Goal: Information Seeking & Learning: Learn about a topic

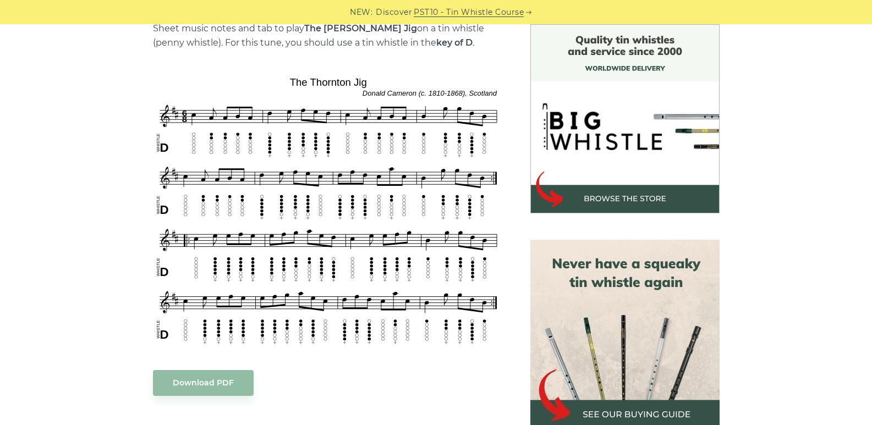
scroll to position [275, 0]
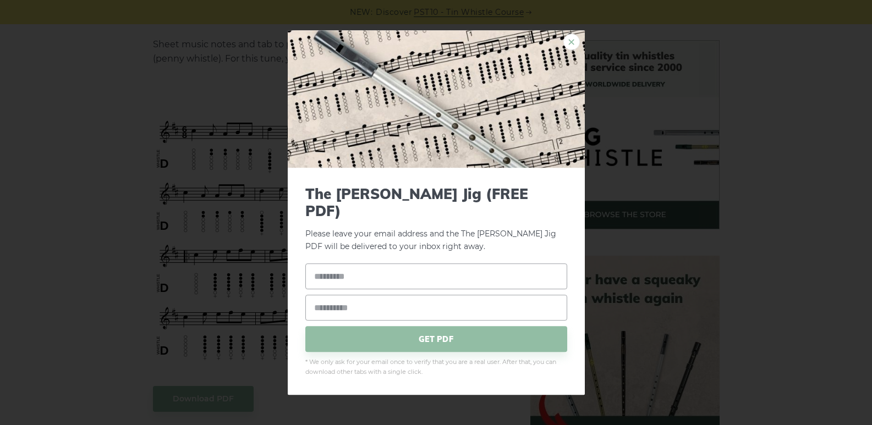
click at [571, 50] on link "×" at bounding box center [571, 42] width 17 height 17
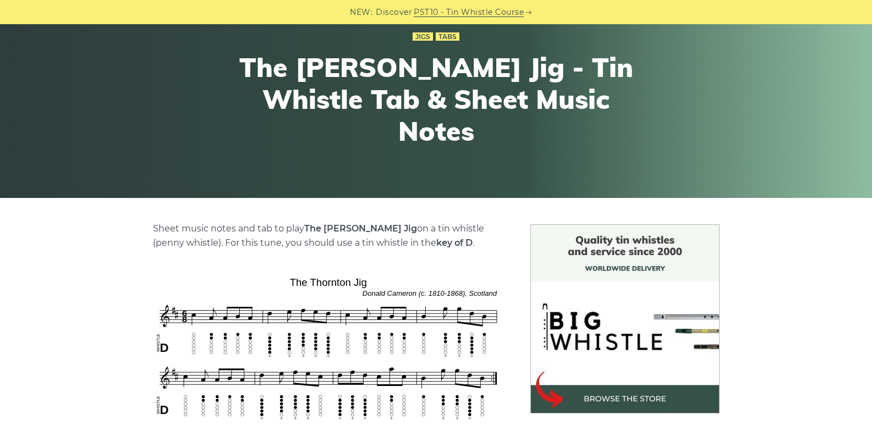
scroll to position [0, 0]
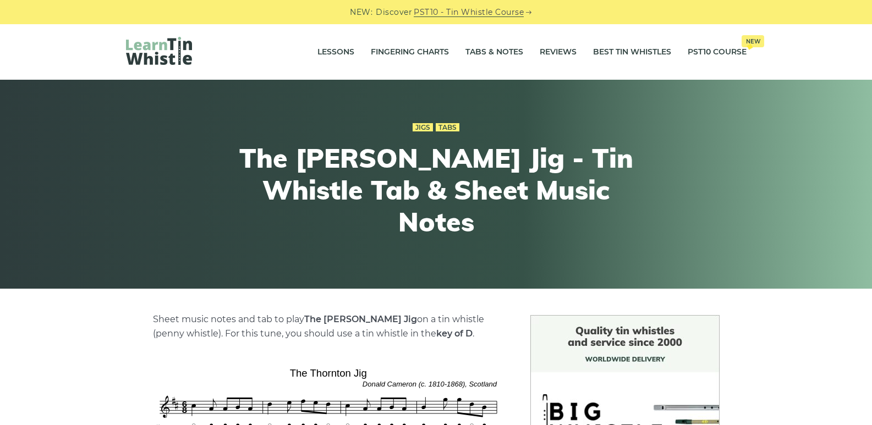
click at [174, 50] on img at bounding box center [159, 51] width 66 height 28
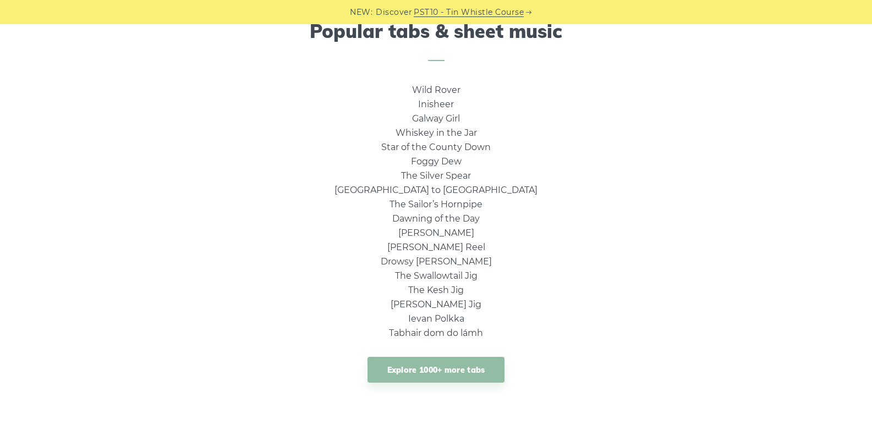
scroll to position [770, 0]
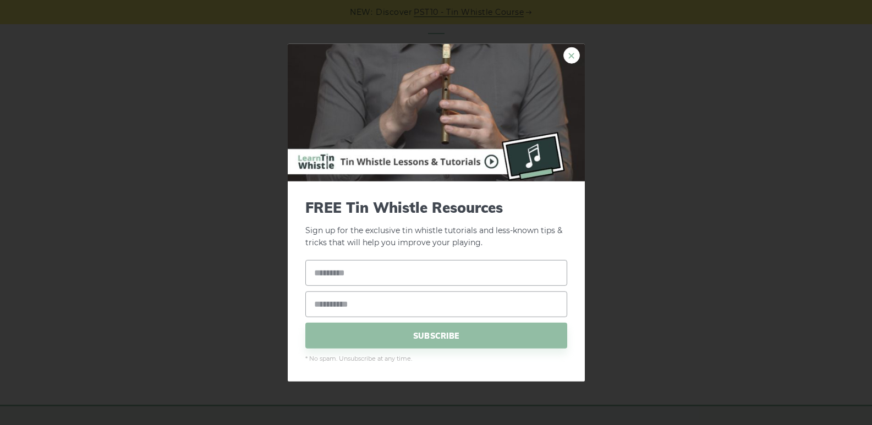
click at [565, 55] on link "×" at bounding box center [571, 55] width 17 height 17
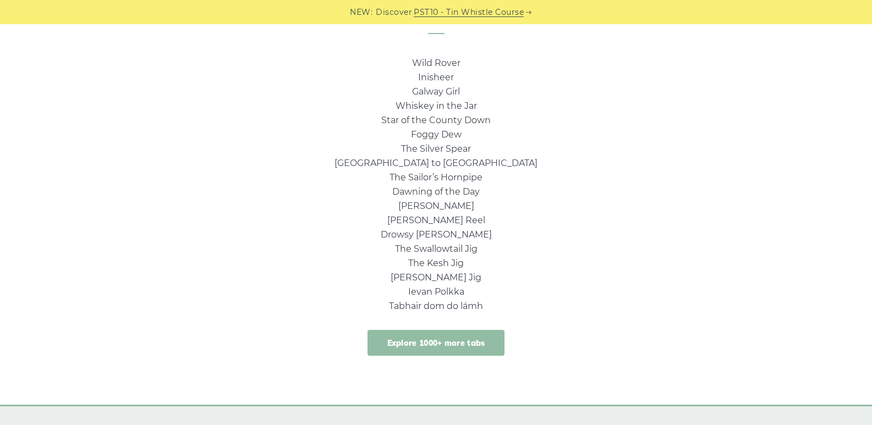
click at [432, 338] on link "Explore 1000+ more tabs" at bounding box center [436, 343] width 138 height 26
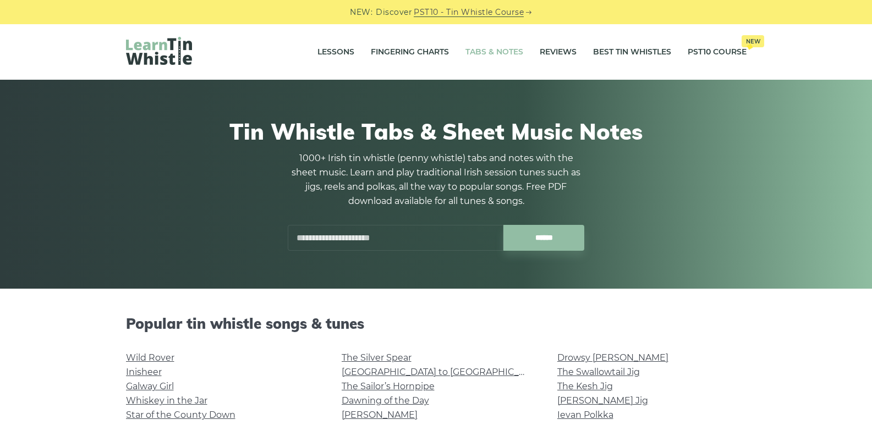
click at [434, 237] on input "text" at bounding box center [396, 238] width 216 height 26
click at [614, 172] on div "Tin Whistle Tabs & Sheet Music Notes 1000+ Irish tin whistle (penny whistle) ta…" at bounding box center [436, 184] width 620 height 185
click at [387, 246] on input "text" at bounding box center [396, 238] width 216 height 26
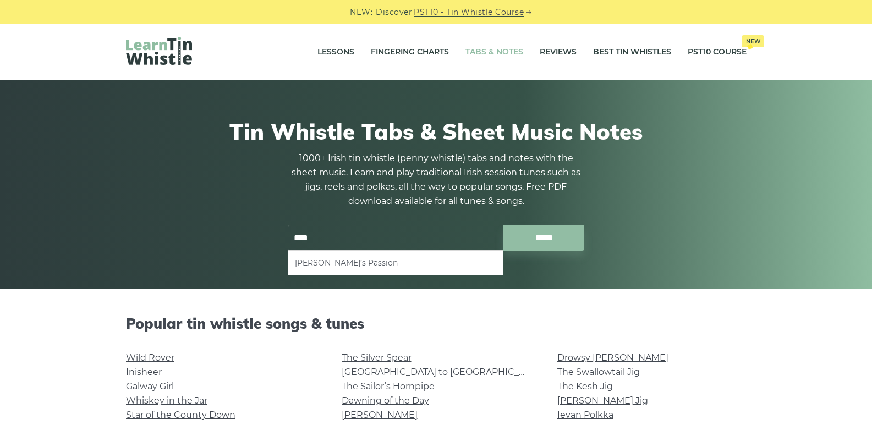
click at [373, 258] on li "Chloe’s Passion" at bounding box center [395, 262] width 201 height 13
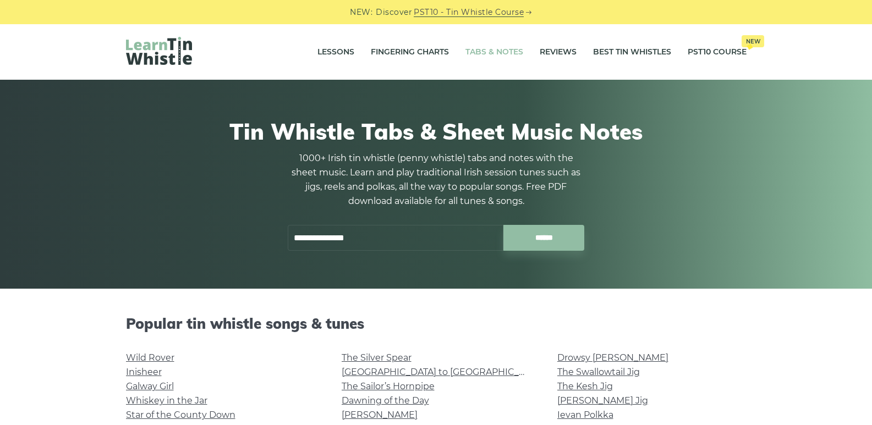
drag, startPoint x: 372, startPoint y: 239, endPoint x: 291, endPoint y: 226, distance: 82.5
click at [291, 226] on input "**********" at bounding box center [396, 238] width 216 height 26
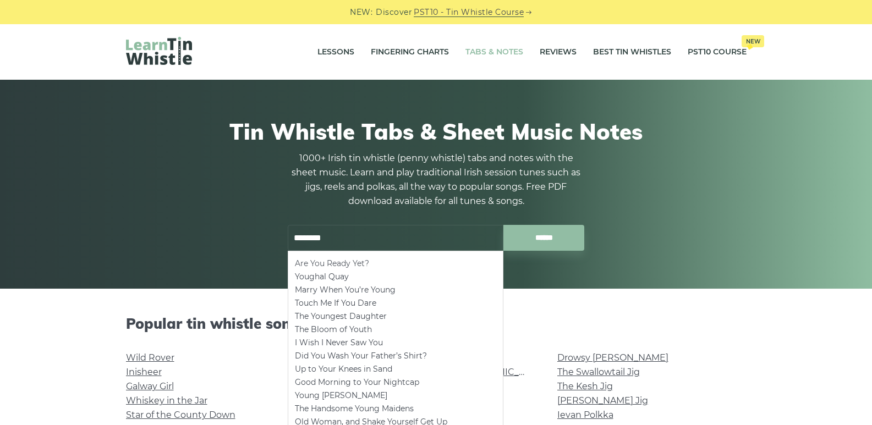
click at [359, 267] on li "Are You Ready Yet?" at bounding box center [395, 263] width 201 height 13
type input "**********"
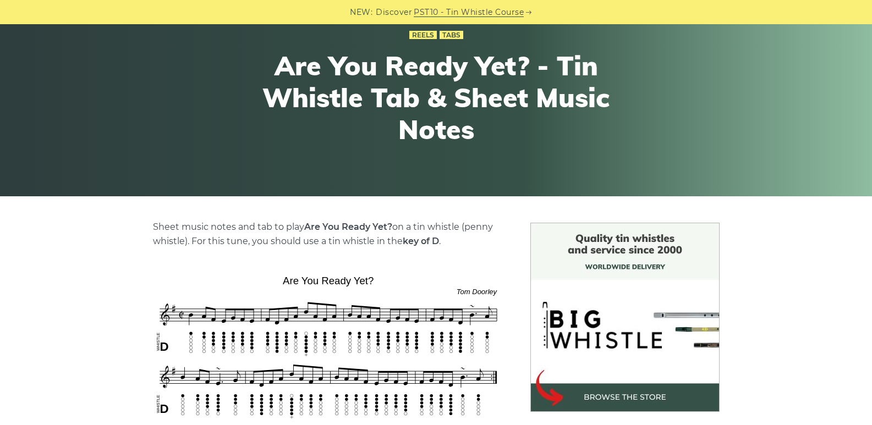
scroll to position [220, 0]
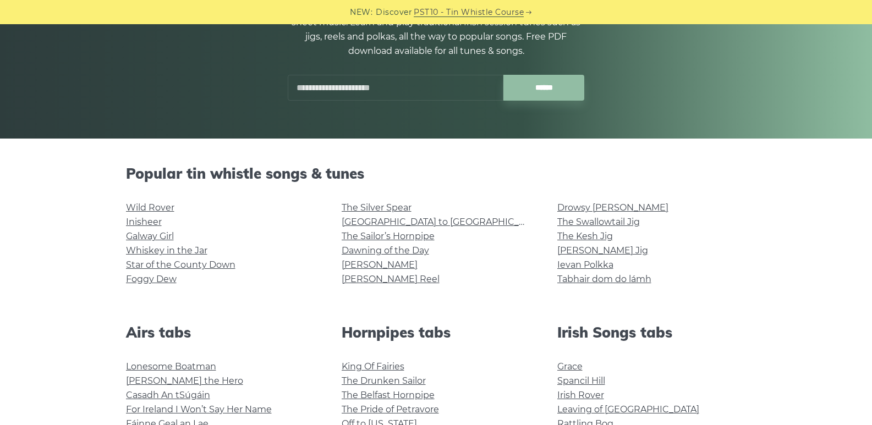
scroll to position [165, 0]
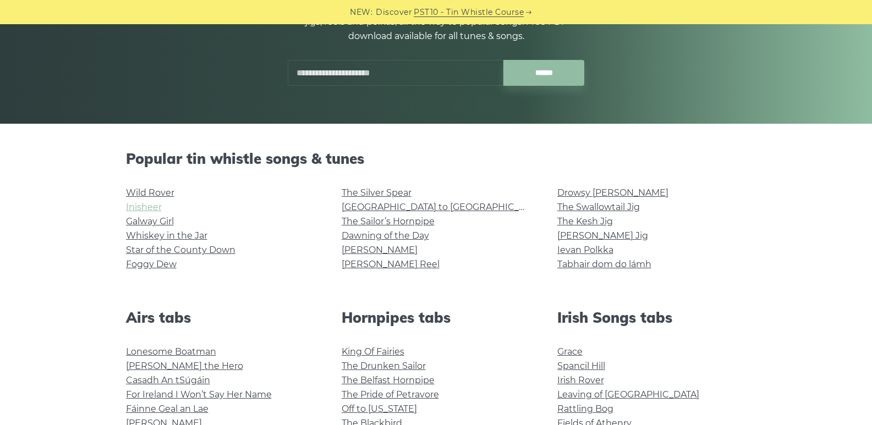
click at [144, 207] on link "Inisheer" at bounding box center [144, 207] width 36 height 10
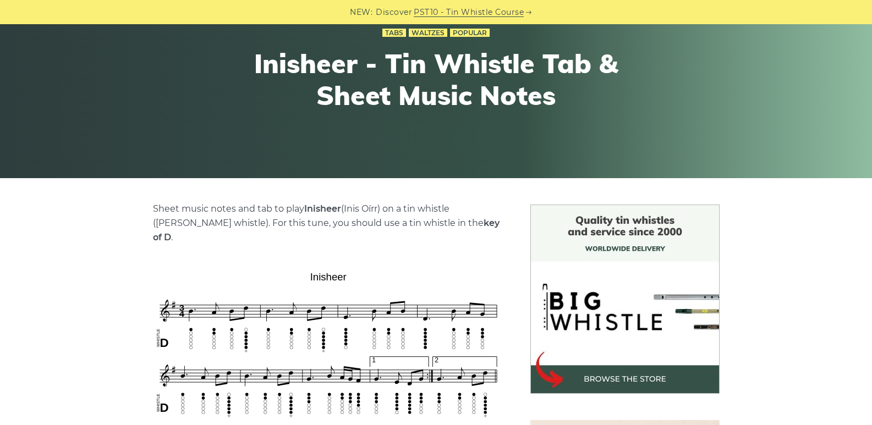
scroll to position [110, 0]
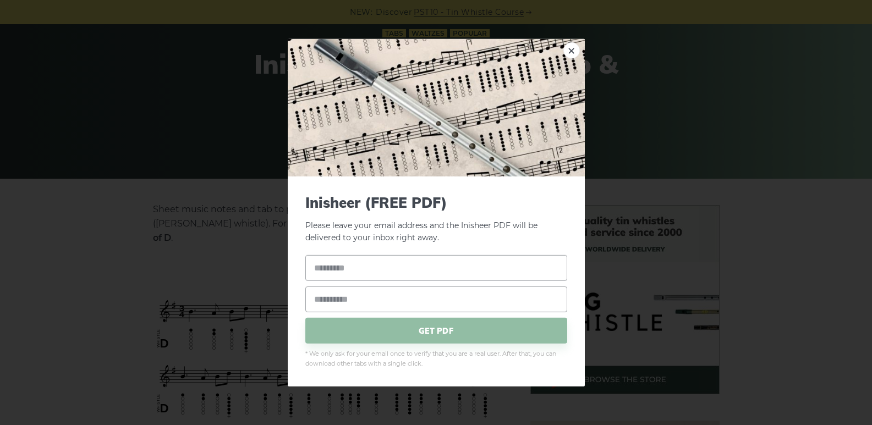
click at [317, 263] on input "text" at bounding box center [436, 268] width 262 height 26
click at [573, 53] on link "×" at bounding box center [571, 50] width 17 height 17
drag, startPoint x: 355, startPoint y: 265, endPoint x: 323, endPoint y: 268, distance: 31.5
click at [568, 53] on link "×" at bounding box center [571, 50] width 17 height 17
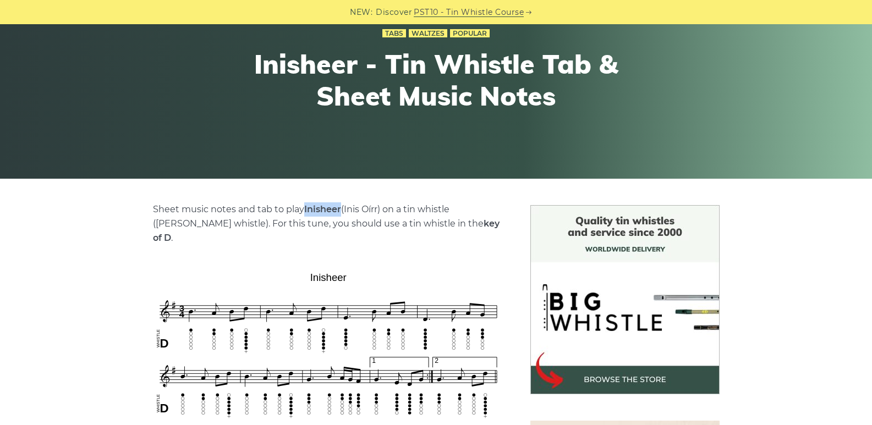
drag, startPoint x: 305, startPoint y: 211, endPoint x: 325, endPoint y: 211, distance: 20.4
click at [338, 209] on strong "Inisheer" at bounding box center [322, 209] width 37 height 10
copy strong "Inishee"
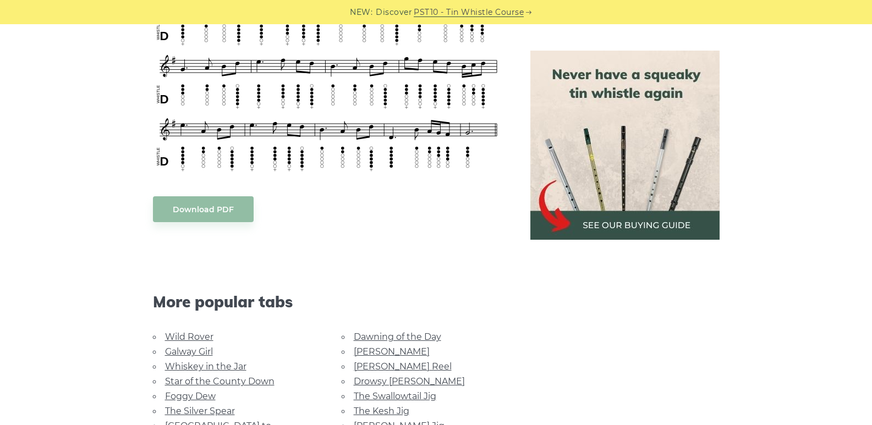
scroll to position [715, 0]
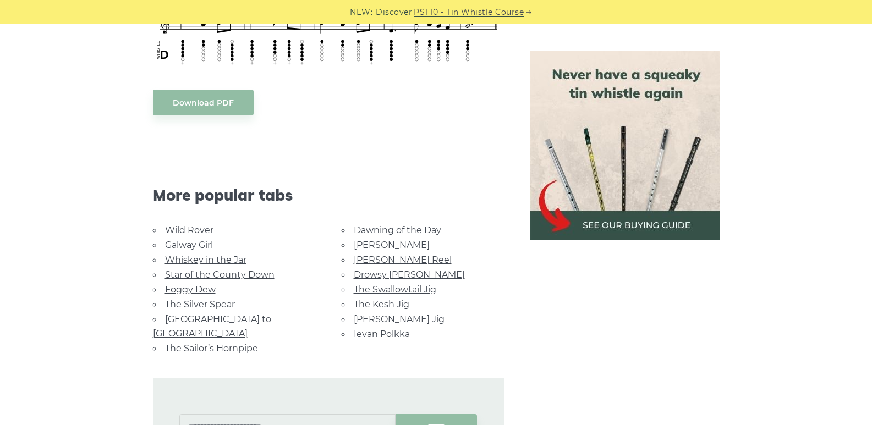
click at [209, 225] on link "Wild Rover" at bounding box center [189, 230] width 48 height 10
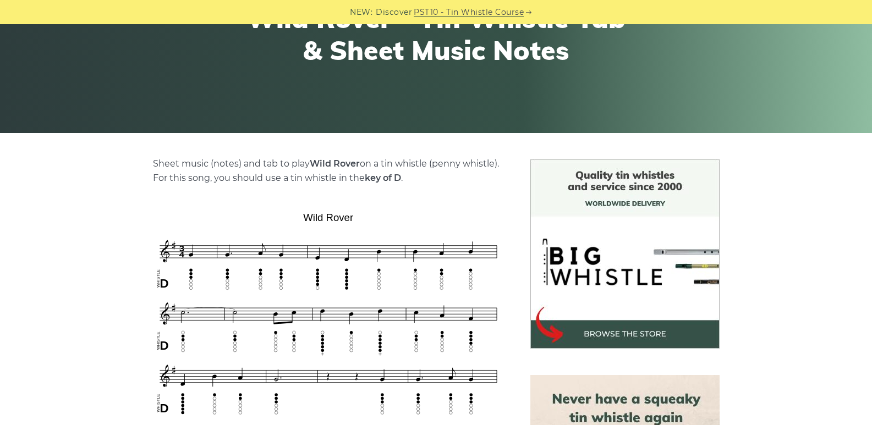
scroll to position [165, 0]
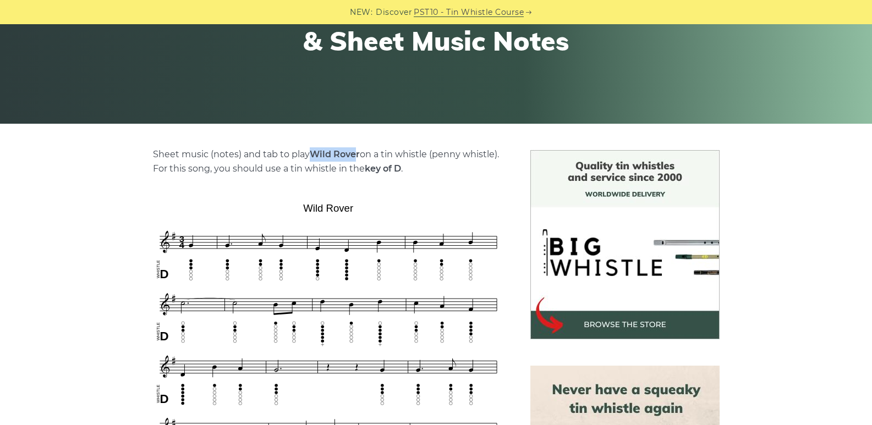
drag, startPoint x: 311, startPoint y: 154, endPoint x: 356, endPoint y: 151, distance: 45.2
click at [356, 151] on strong "Wild Rover" at bounding box center [335, 154] width 50 height 10
copy strong "Wild Rove"
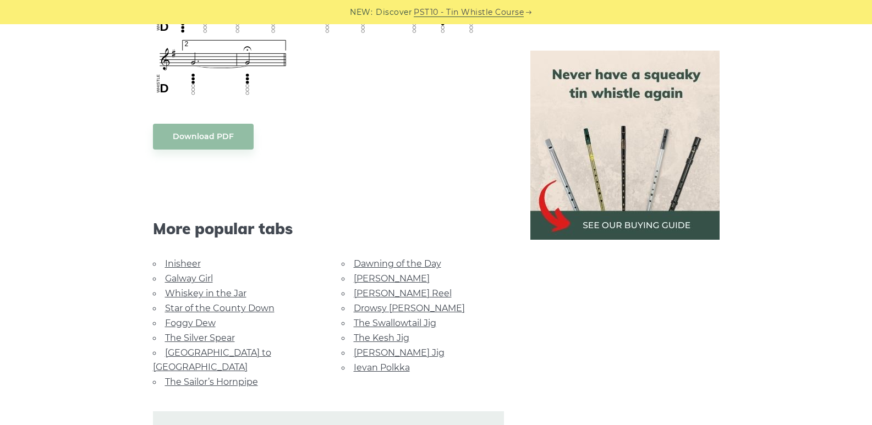
scroll to position [935, 0]
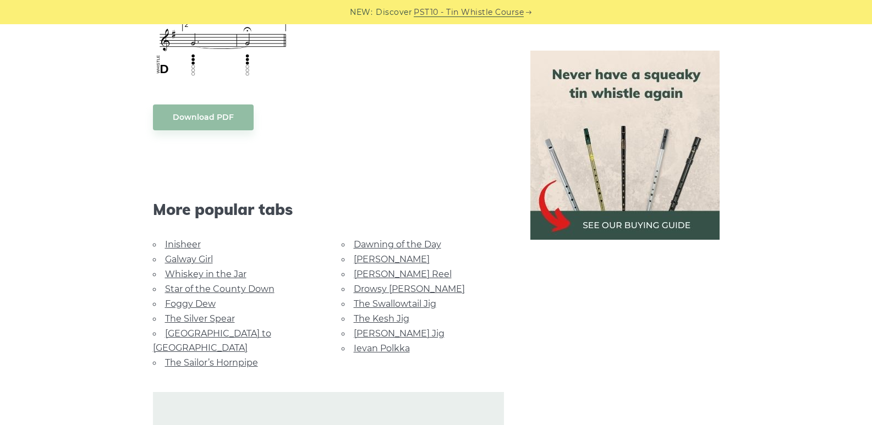
click at [196, 292] on link "Star of the County Down" at bounding box center [219, 289] width 109 height 10
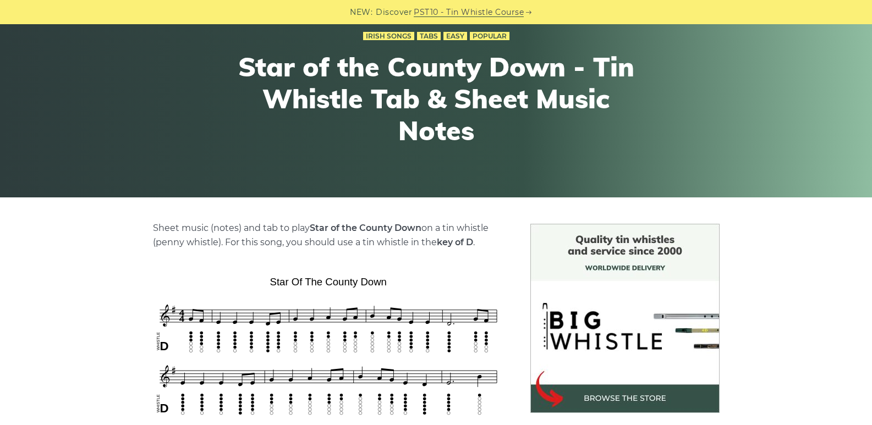
scroll to position [110, 0]
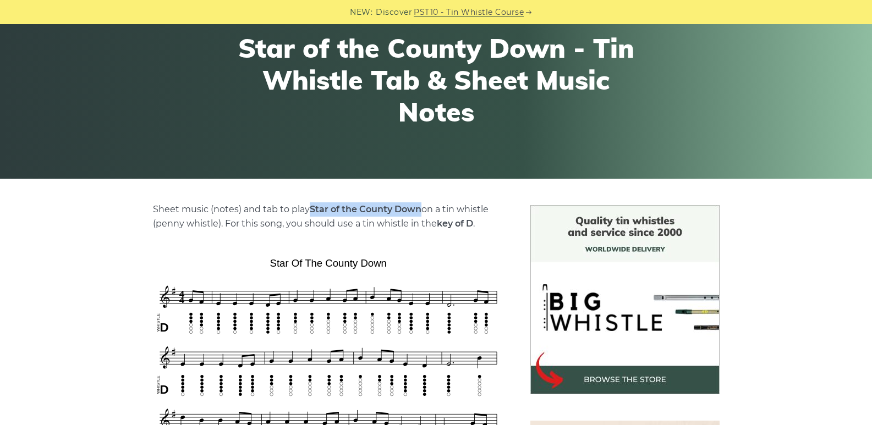
drag, startPoint x: 313, startPoint y: 206, endPoint x: 421, endPoint y: 206, distance: 107.8
click at [421, 206] on strong "Star of the County Down" at bounding box center [366, 209] width 112 height 10
copy strong "Star of the County Down"
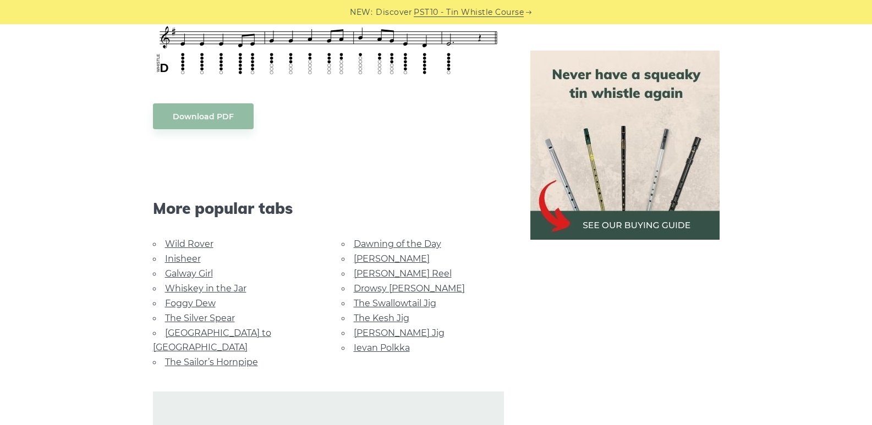
scroll to position [660, 0]
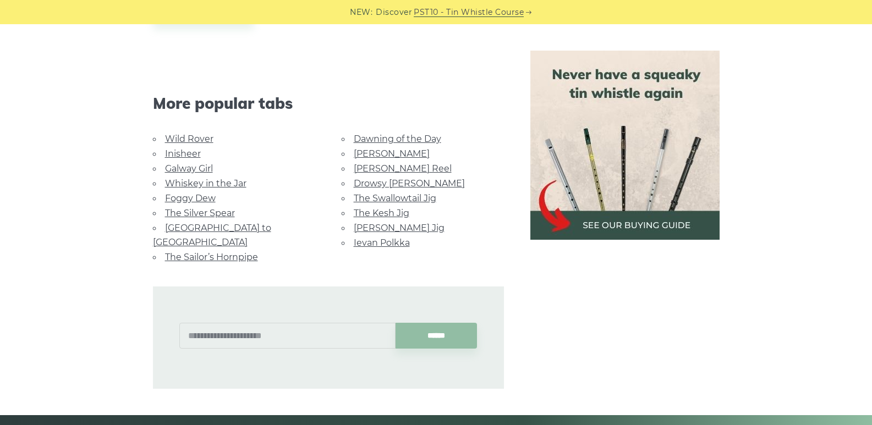
click at [224, 252] on link "The Sailor’s Hornpipe" at bounding box center [211, 257] width 93 height 10
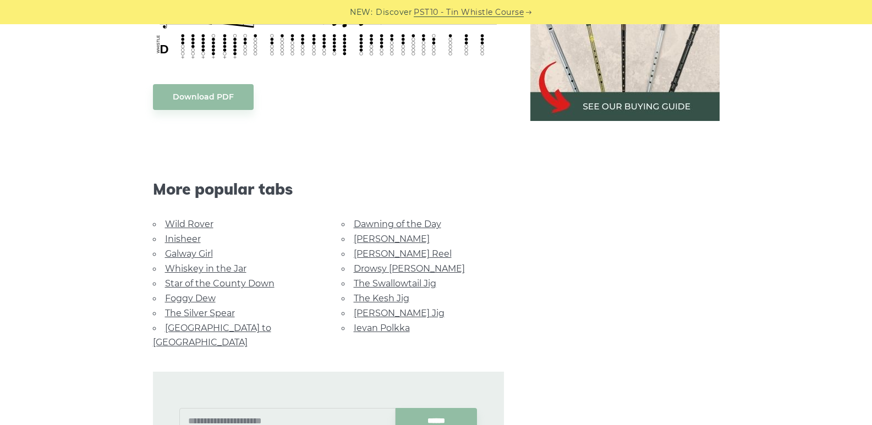
scroll to position [605, 0]
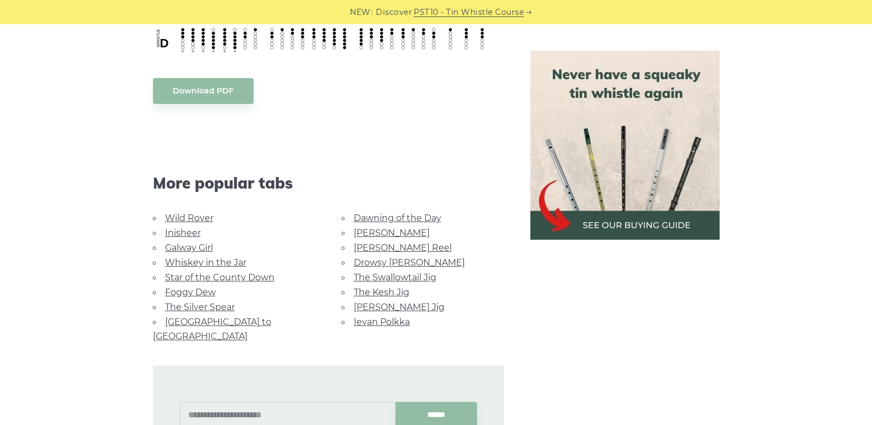
click at [383, 247] on link "[PERSON_NAME] Reel" at bounding box center [403, 248] width 98 height 10
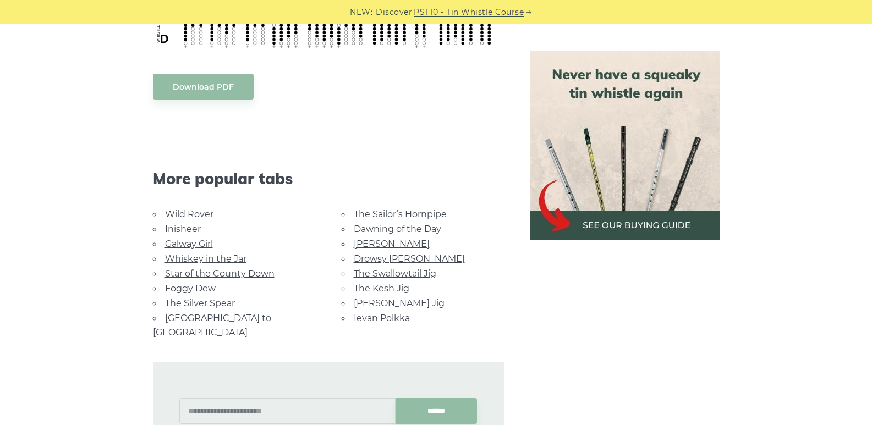
scroll to position [660, 0]
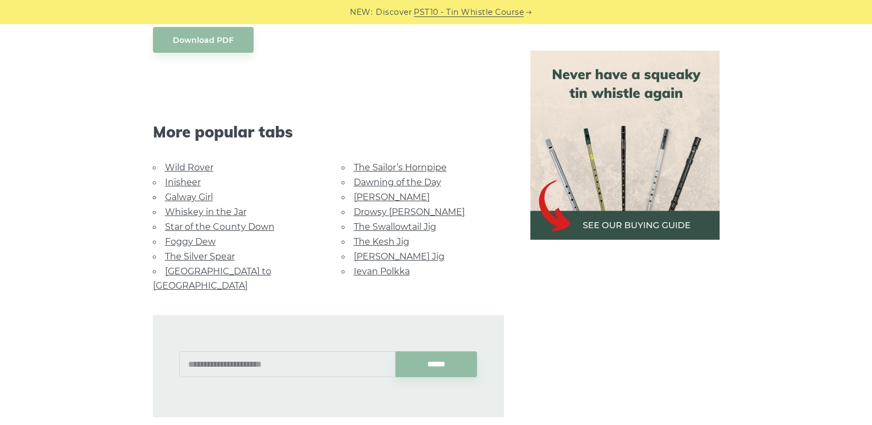
click at [377, 268] on link "Ievan Polkka" at bounding box center [382, 271] width 56 height 10
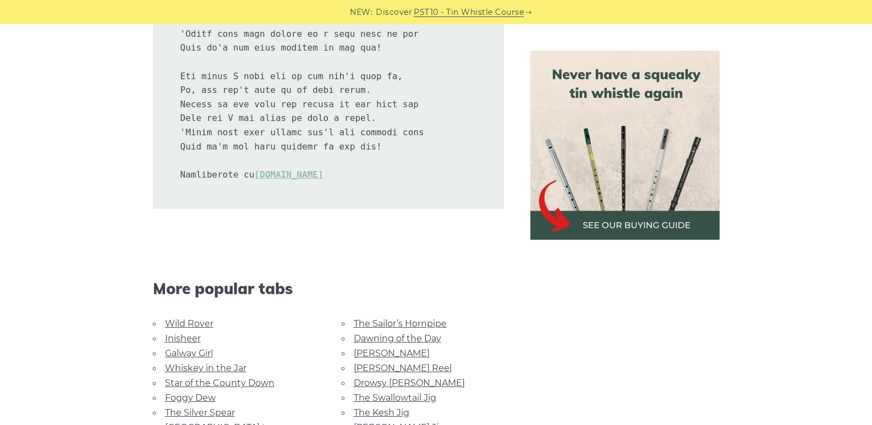
scroll to position [2530, 0]
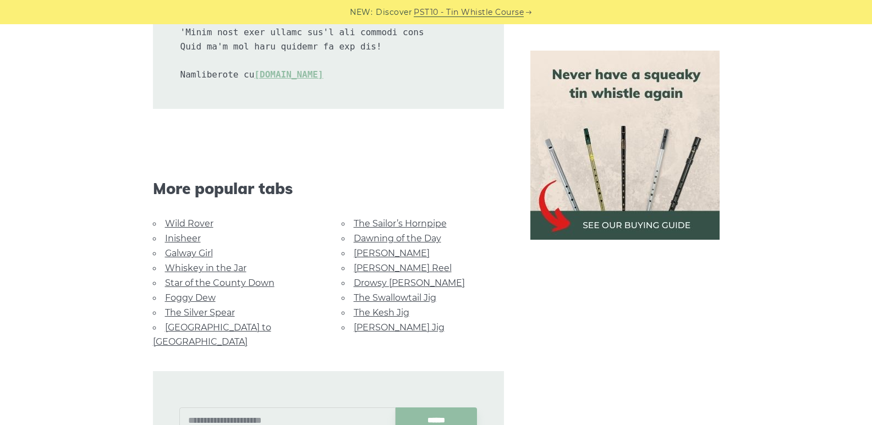
click at [380, 267] on link "[PERSON_NAME] Reel" at bounding box center [403, 268] width 98 height 10
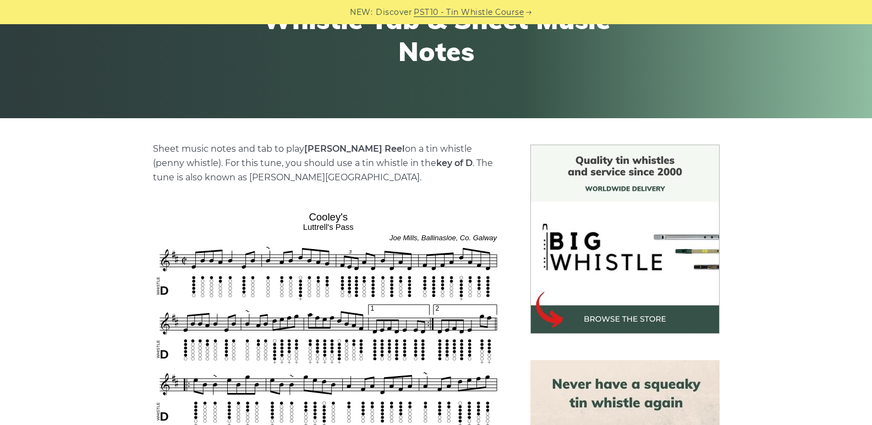
scroll to position [165, 0]
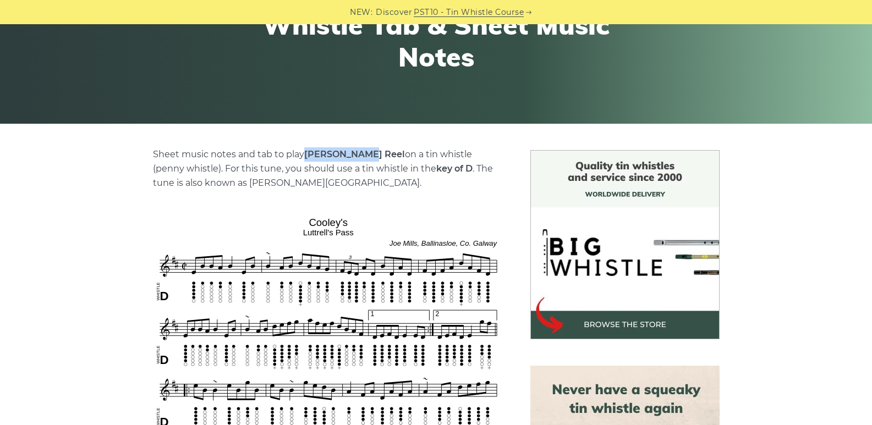
drag, startPoint x: 306, startPoint y: 155, endPoint x: 363, endPoint y: 141, distance: 58.8
copy strong "[PERSON_NAME]"
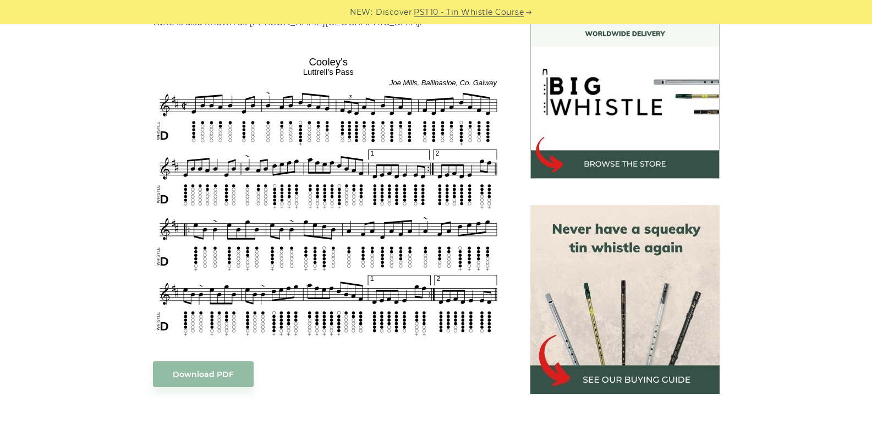
scroll to position [330, 0]
